Goal: Information Seeking & Learning: Learn about a topic

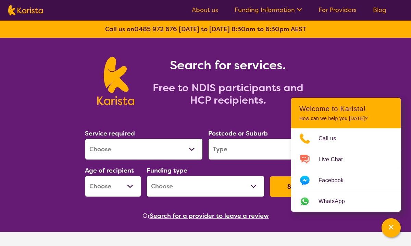
click at [125, 144] on select "Allied Health Assistant Assessment ([MEDICAL_DATA] or [MEDICAL_DATA]) Behaviour…" at bounding box center [144, 148] width 118 height 21
click at [105, 148] on select "Allied Health Assistant Assessment ([MEDICAL_DATA] or [MEDICAL_DATA]) Behaviour…" at bounding box center [144, 148] width 118 height 21
select select "Allied Health Assistant"
click at [85, 138] on select "Allied Health Assistant Assessment ([MEDICAL_DATA] or [MEDICAL_DATA]) Behaviour…" at bounding box center [144, 148] width 118 height 21
click at [221, 148] on input "search" at bounding box center [267, 148] width 118 height 21
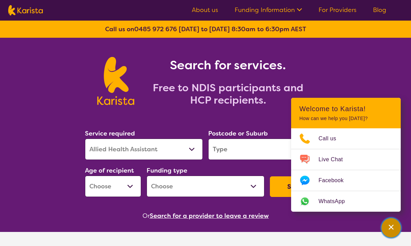
click at [394, 226] on icon "Channel Menu" at bounding box center [391, 226] width 7 height 7
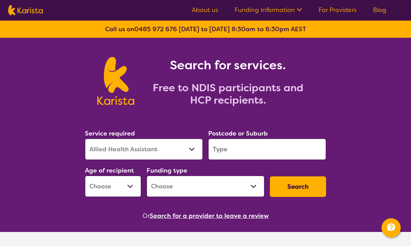
click at [230, 150] on input "search" at bounding box center [267, 148] width 118 height 21
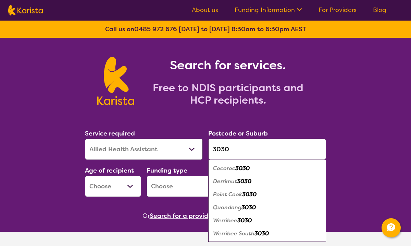
type input "3030"
click at [228, 221] on em "Werribee" at bounding box center [225, 219] width 24 height 7
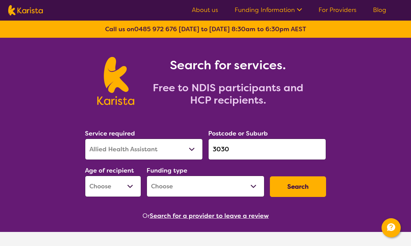
click at [133, 187] on select "Early Childhood - 0 to 9 Child - 10 to 11 Adolescent - 12 to 17 Adult - 18 to 6…" at bounding box center [113, 185] width 56 height 21
select select "AD"
click at [85, 175] on select "Early Childhood - 0 to 9 Child - 10 to 11 Adolescent - 12 to 17 Adult - 18 to 6…" at bounding box center [113, 185] width 56 height 21
click at [169, 187] on select "Home Care Package (HCP) National Disability Insurance Scheme (NDIS) I don't know" at bounding box center [206, 185] width 118 height 21
select select "NDIS"
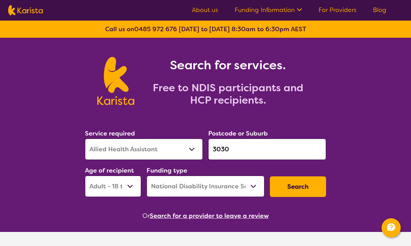
click at [147, 175] on select "Home Care Package (HCP) National Disability Insurance Scheme (NDIS) I don't know" at bounding box center [206, 185] width 118 height 21
click at [293, 185] on button "Search" at bounding box center [298, 186] width 56 height 21
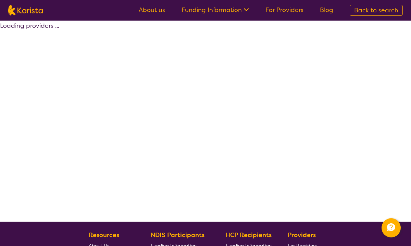
select select "NDIS"
select select "Allied Health Assistant"
select select "AD"
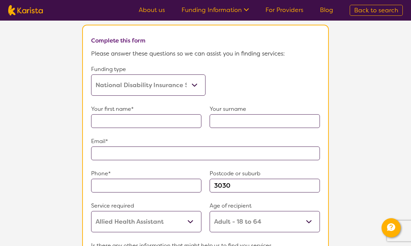
scroll to position [397, 0]
